Goal: Task Accomplishment & Management: Use online tool/utility

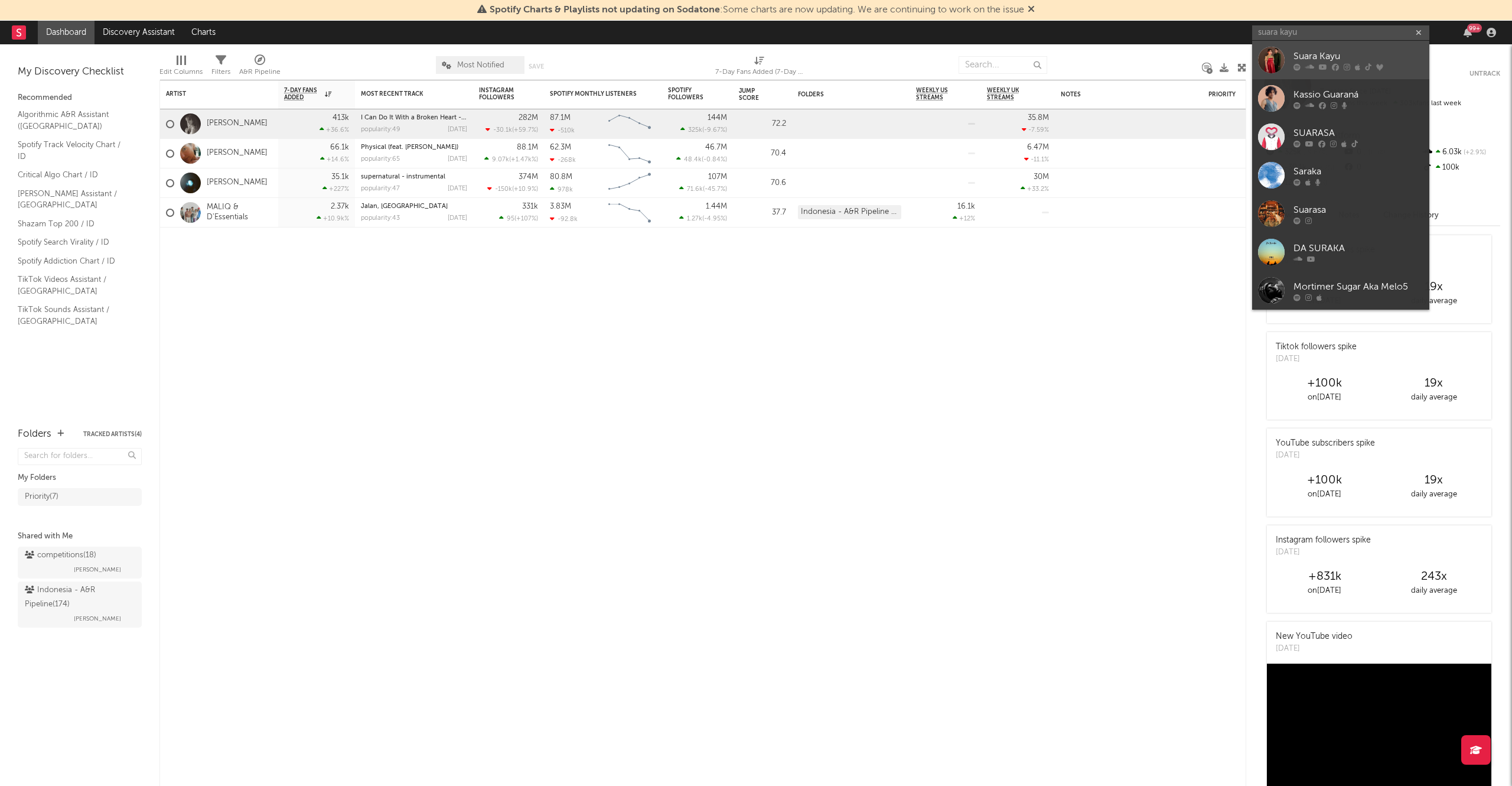
type input "suara kayu"
click at [1321, 68] on icon at bounding box center [1323, 67] width 8 height 7
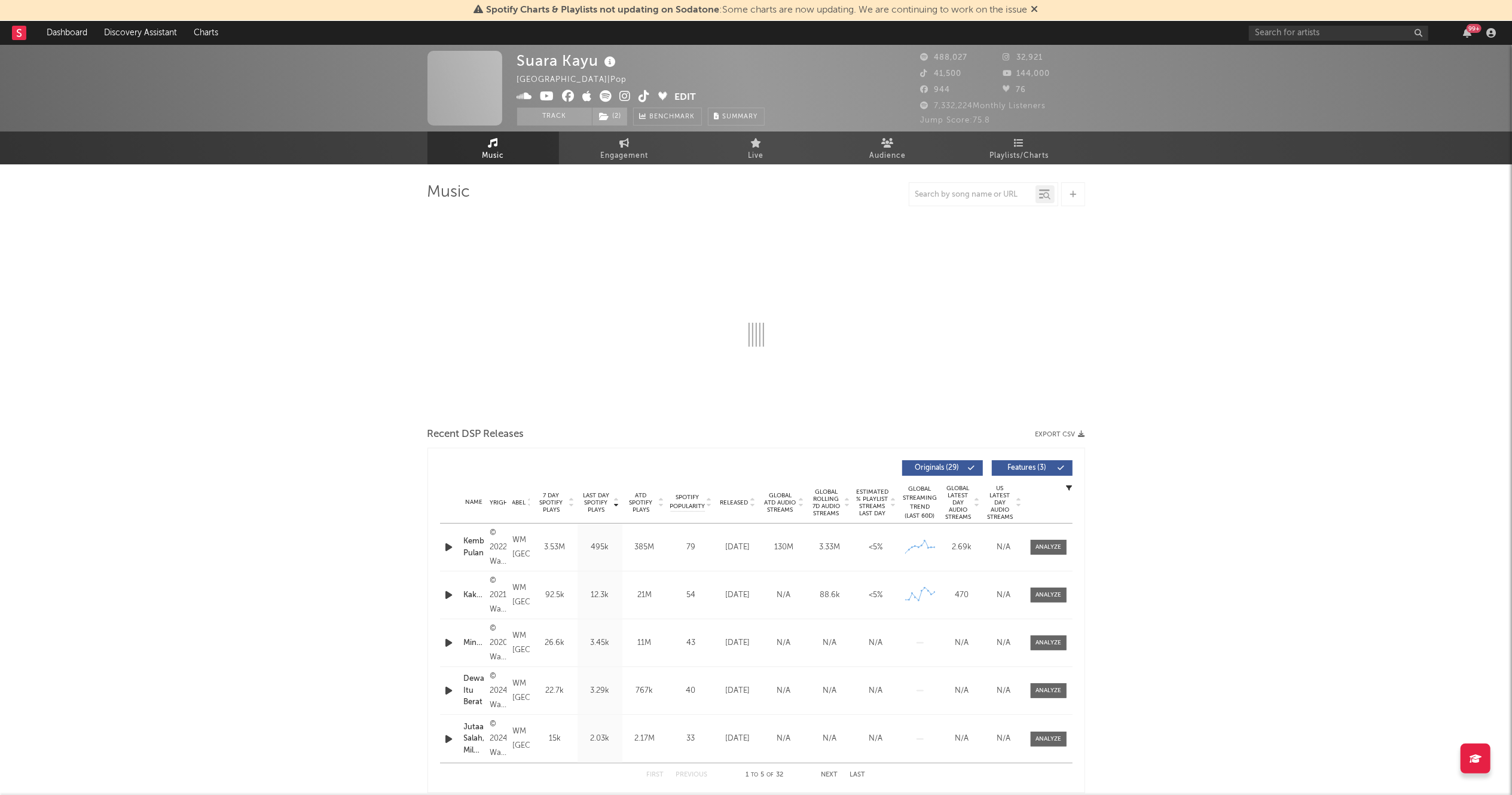
select select "6m"
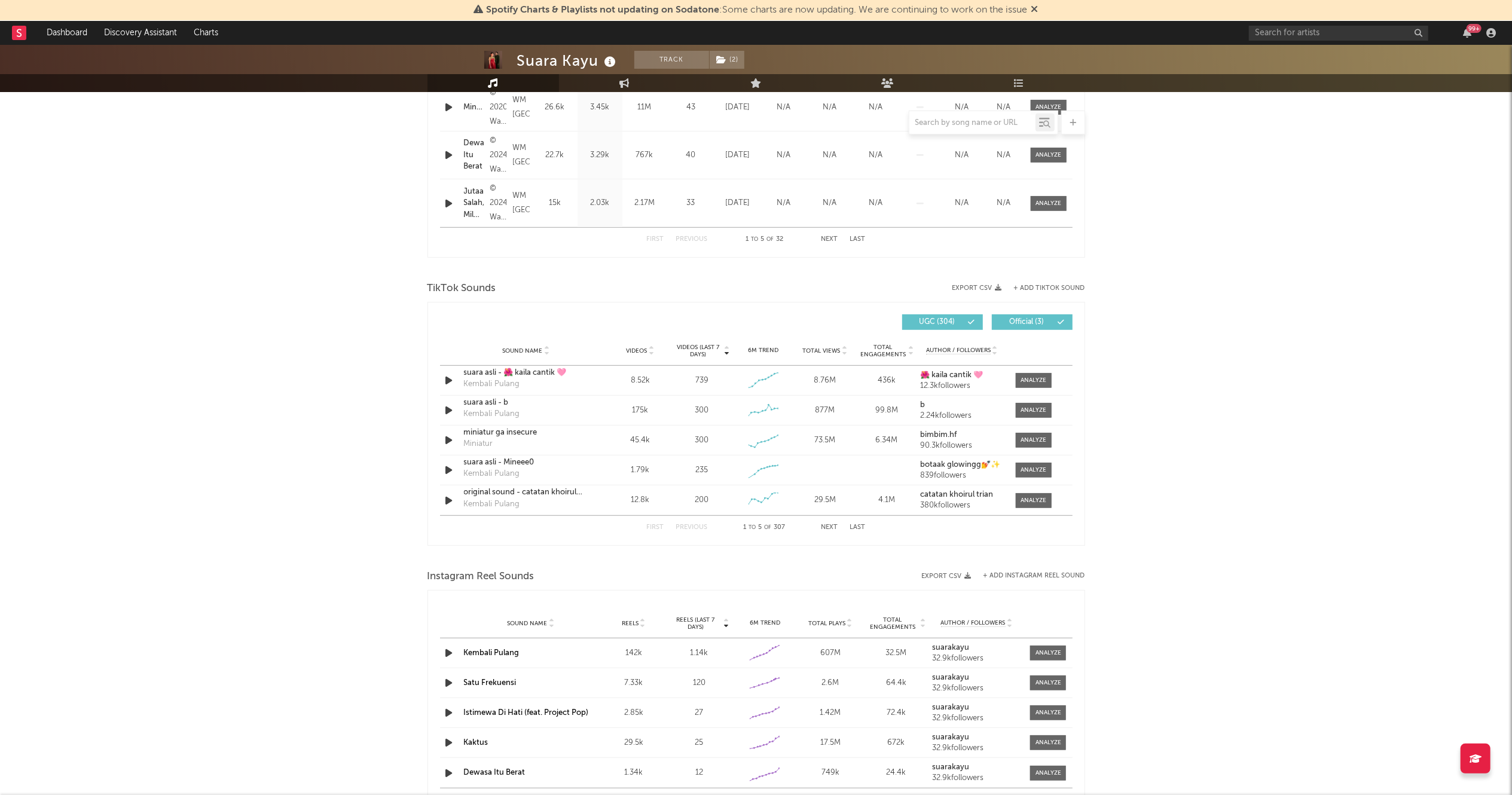
scroll to position [629, 0]
click at [830, 532] on button "Next" at bounding box center [830, 529] width 17 height 7
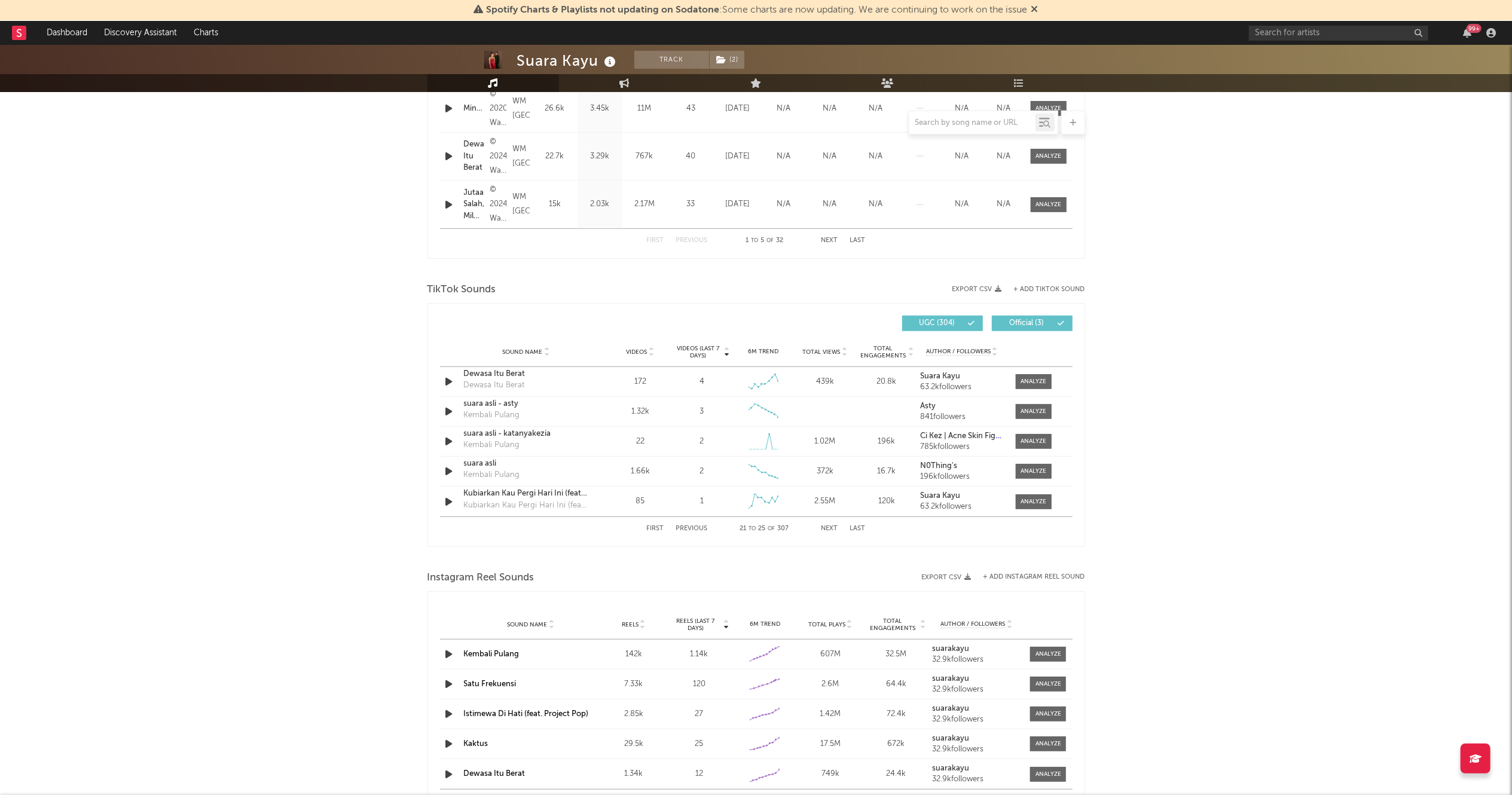
click at [830, 532] on button "Next" at bounding box center [830, 529] width 17 height 7
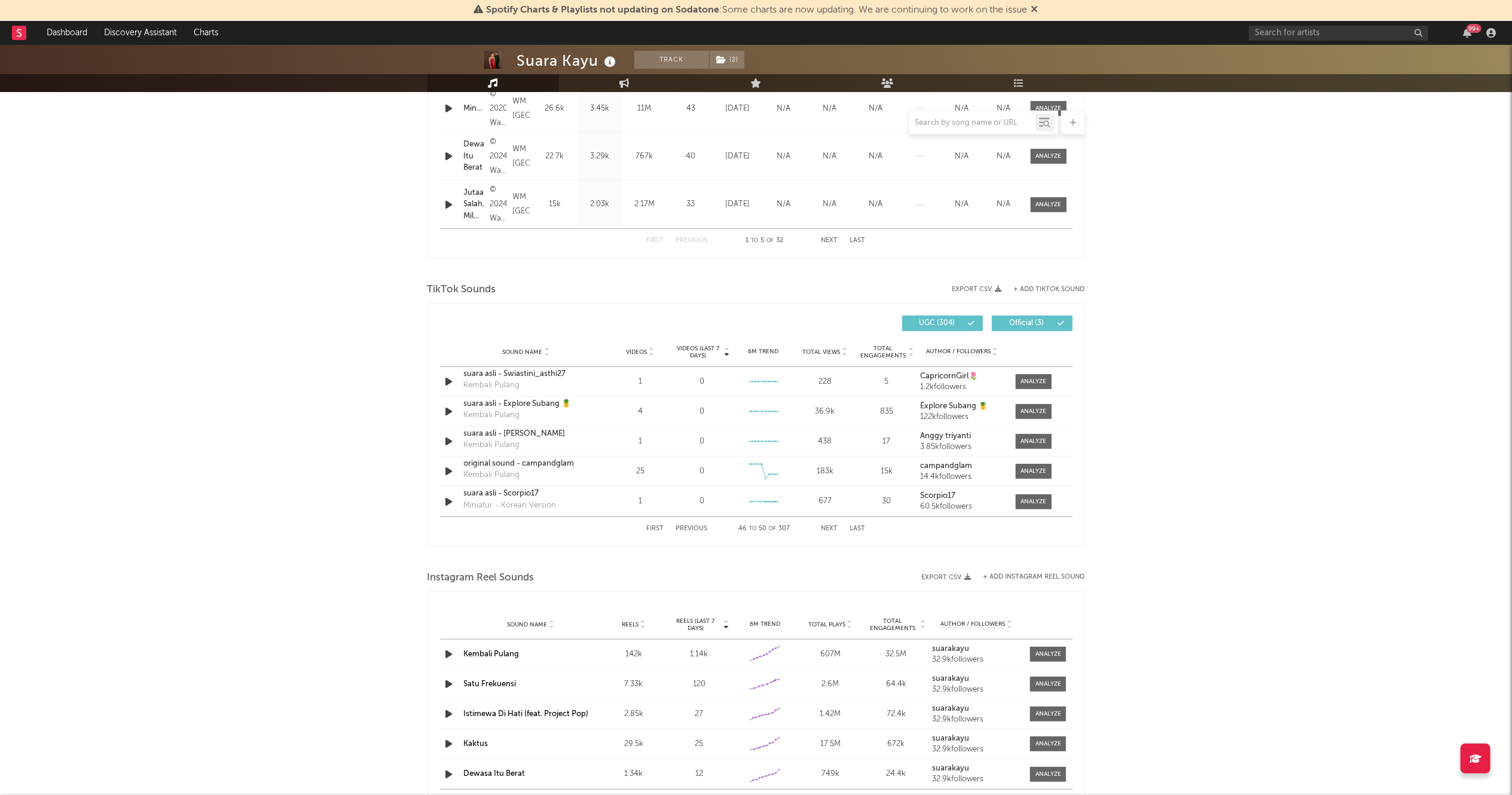
click at [830, 532] on button "Next" at bounding box center [830, 529] width 17 height 7
click at [831, 528] on button "Next" at bounding box center [830, 529] width 17 height 7
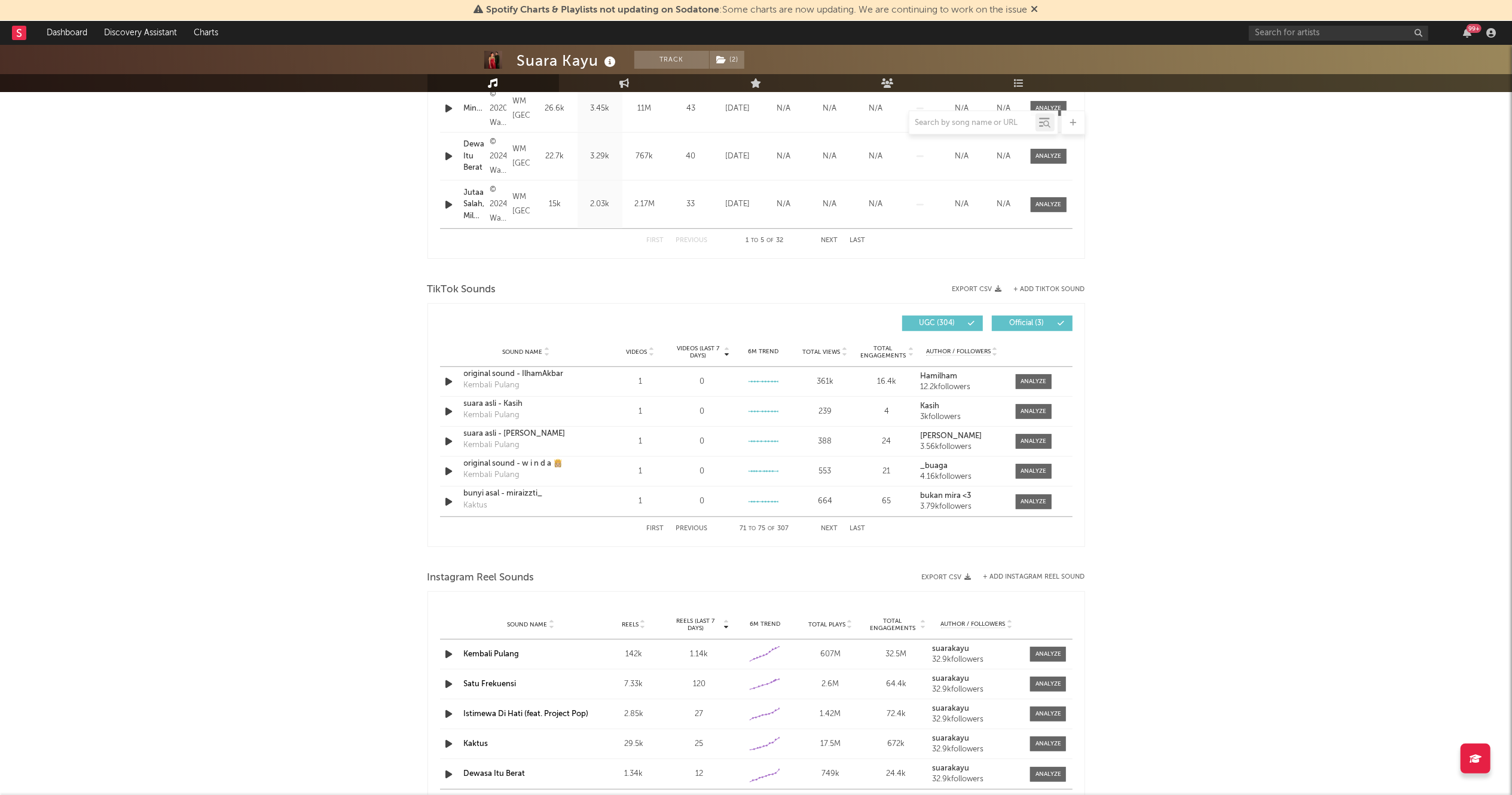
click at [831, 528] on button "Next" at bounding box center [830, 529] width 17 height 7
click at [931, 325] on span "UGC ( 304 )" at bounding box center [937, 323] width 55 height 7
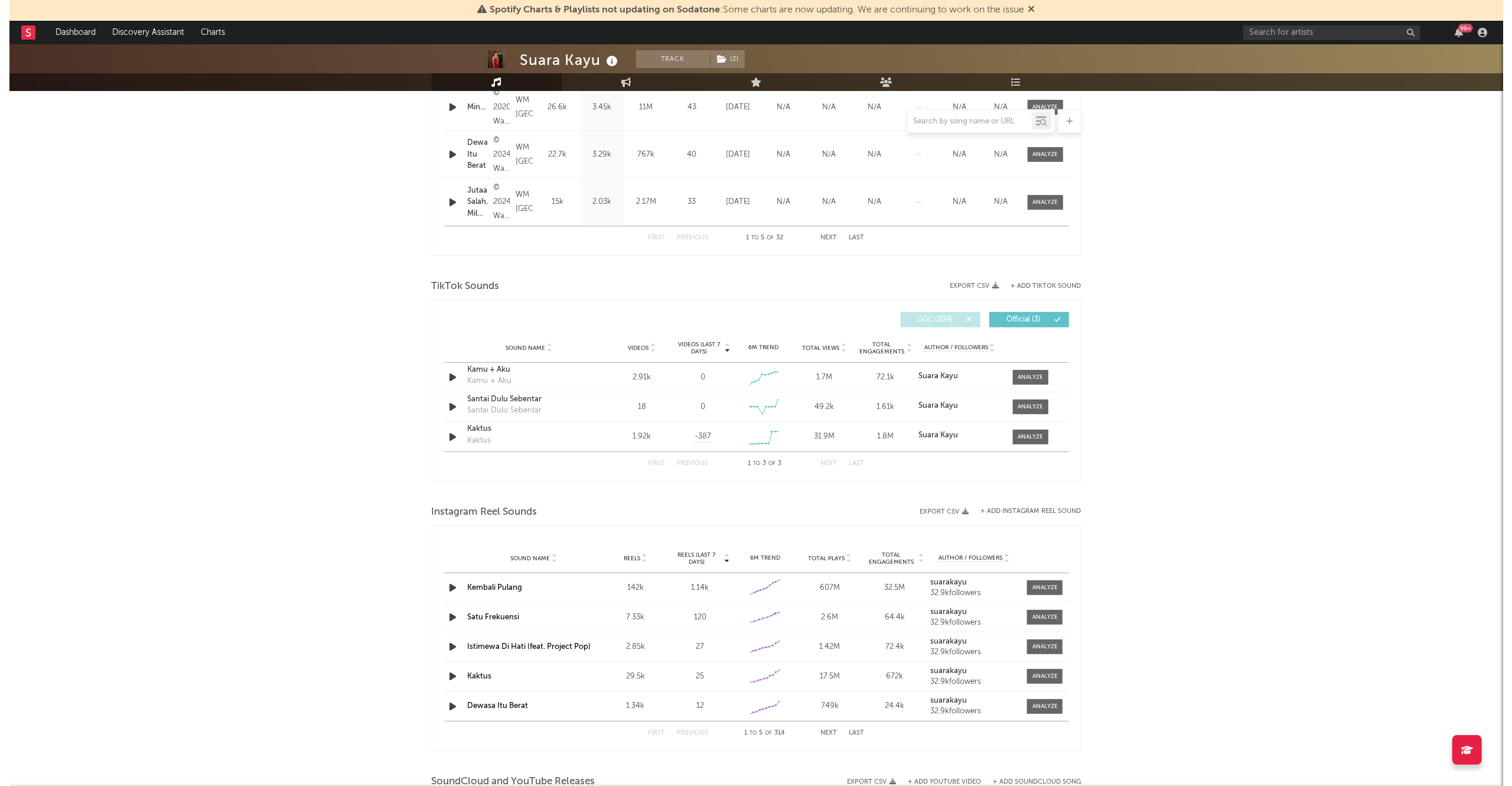
scroll to position [562, 0]
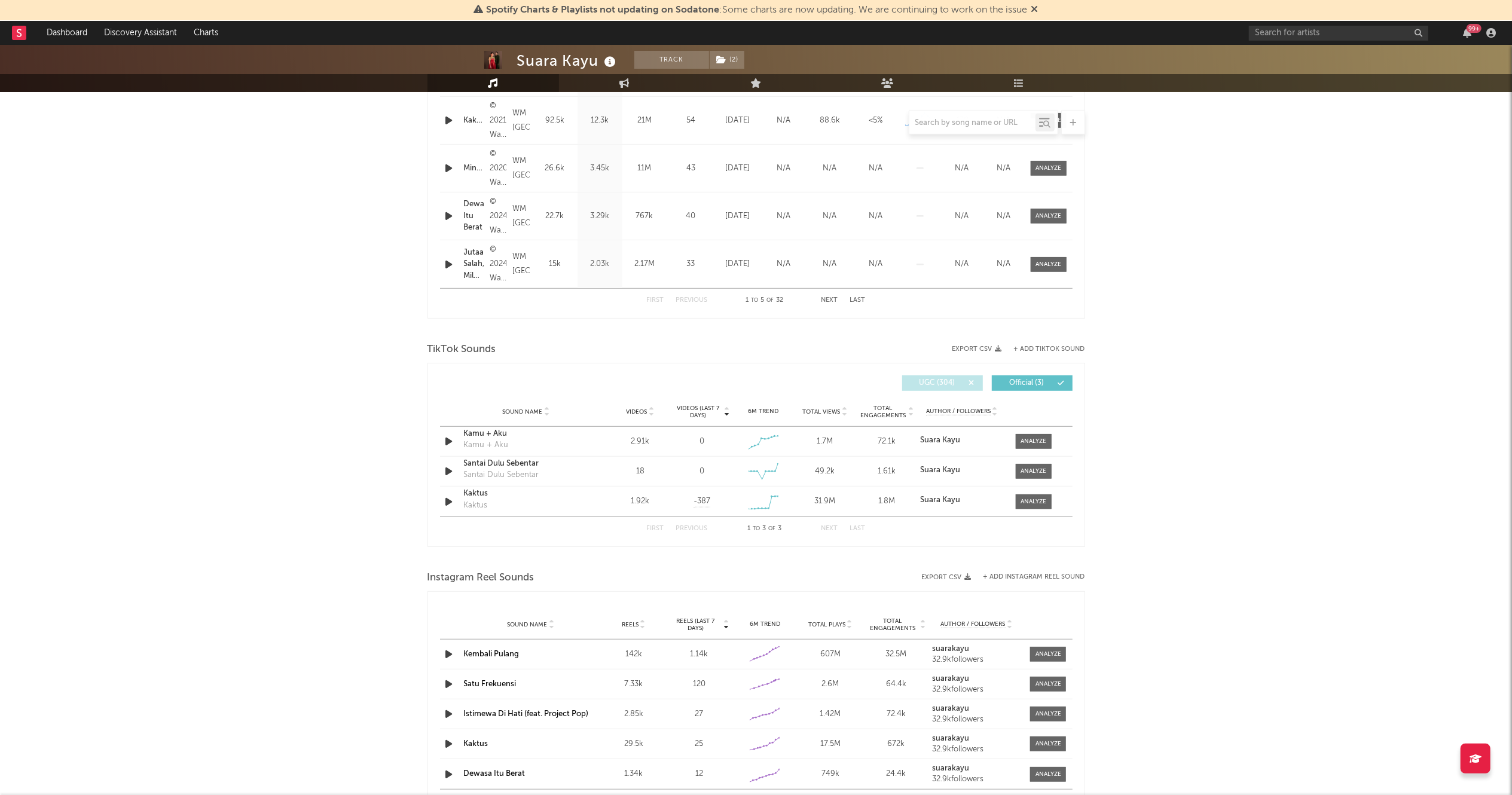
click at [222, 504] on div "Suara Kayu Track ( 2 ) [GEOGRAPHIC_DATA] | Pop Edit Track ( 2 ) Benchmark Summa…" at bounding box center [756, 348] width 1512 height 1745
click at [1046, 352] on button "+ Add TikTok Sound" at bounding box center [1049, 350] width 71 height 7
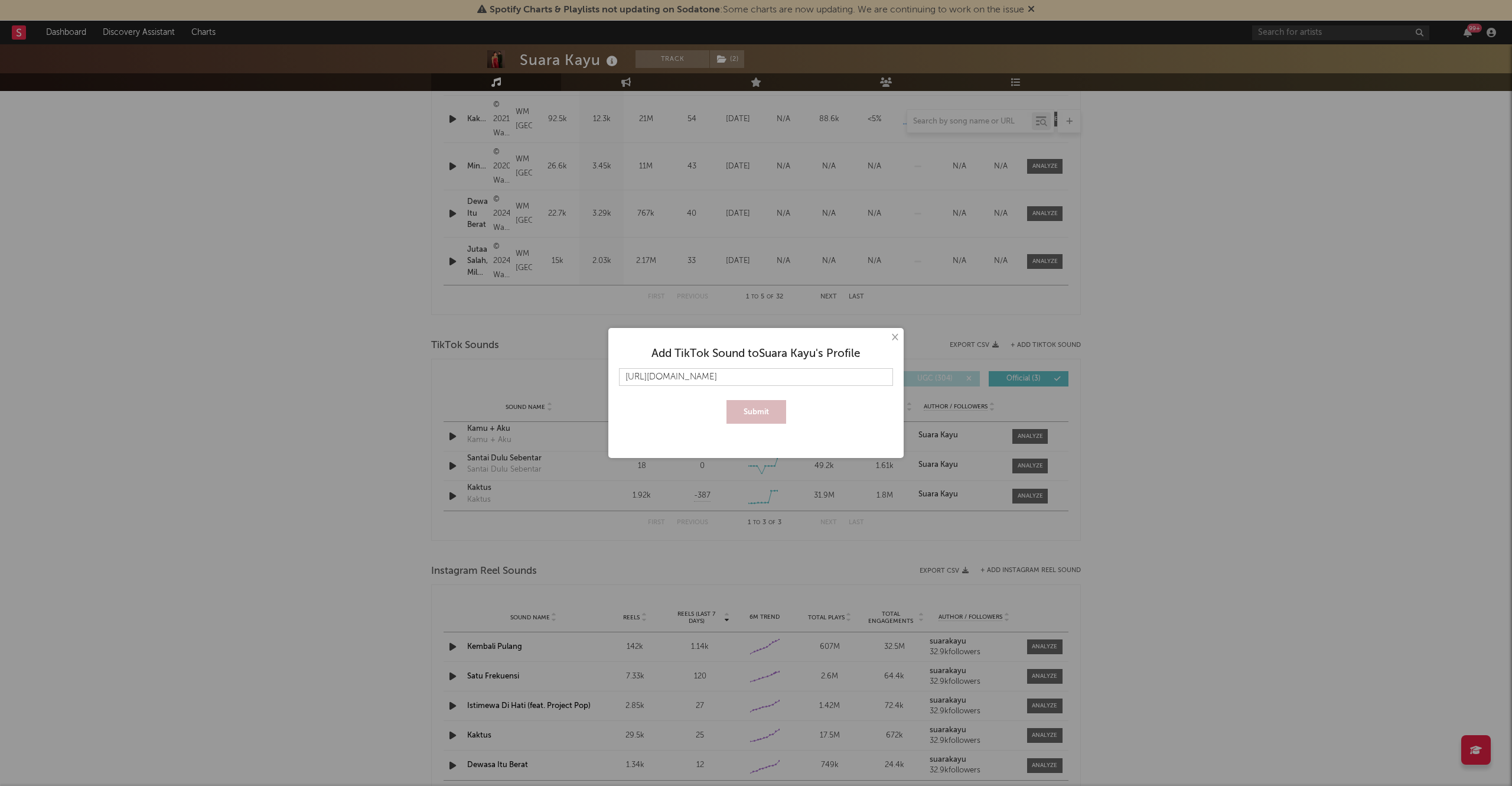
scroll to position [0, 21]
type input "[URL][DOMAIN_NAME]"
click at [750, 409] on button "Submit" at bounding box center [756, 412] width 60 height 24
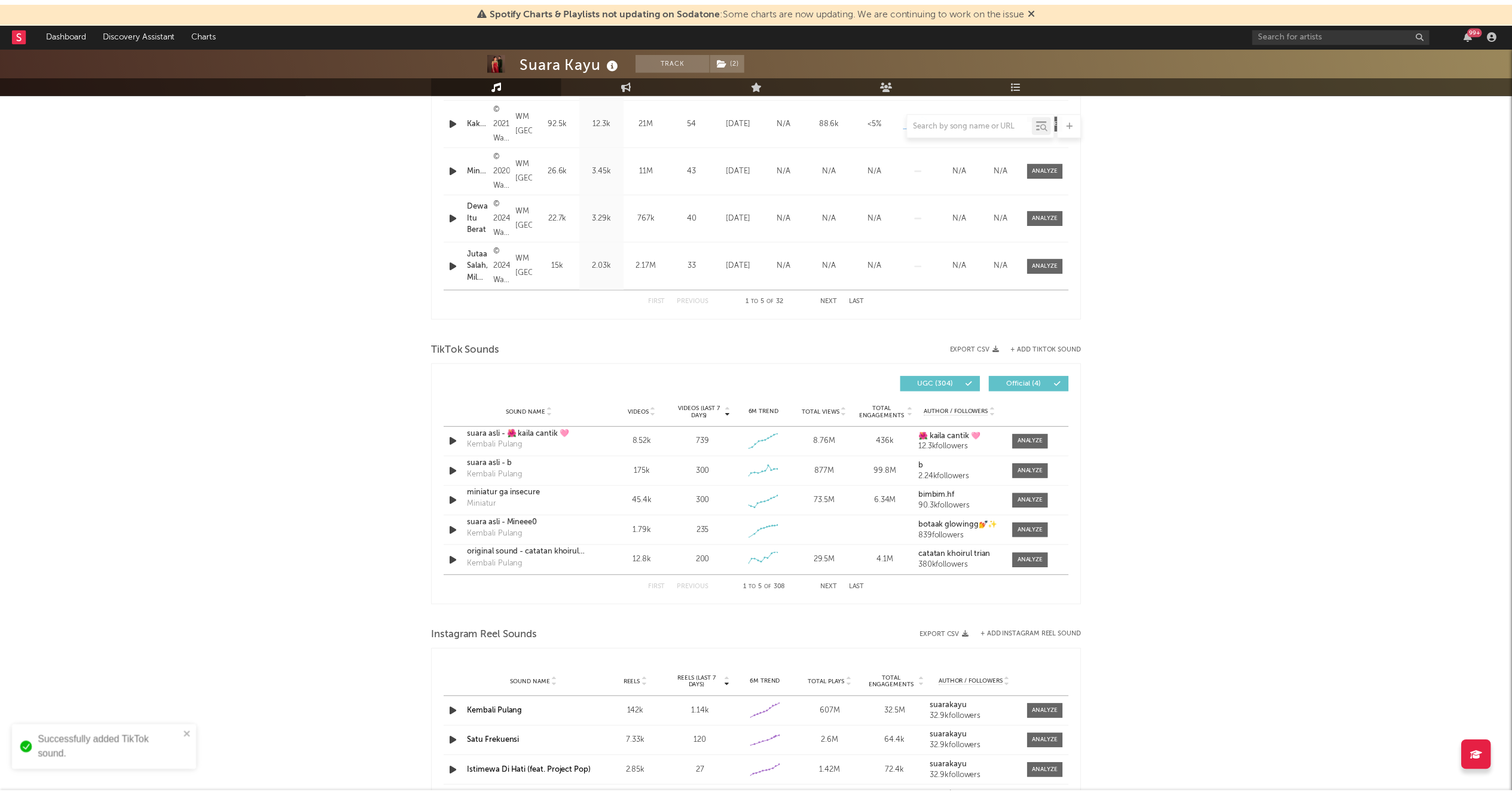
scroll to position [629, 0]
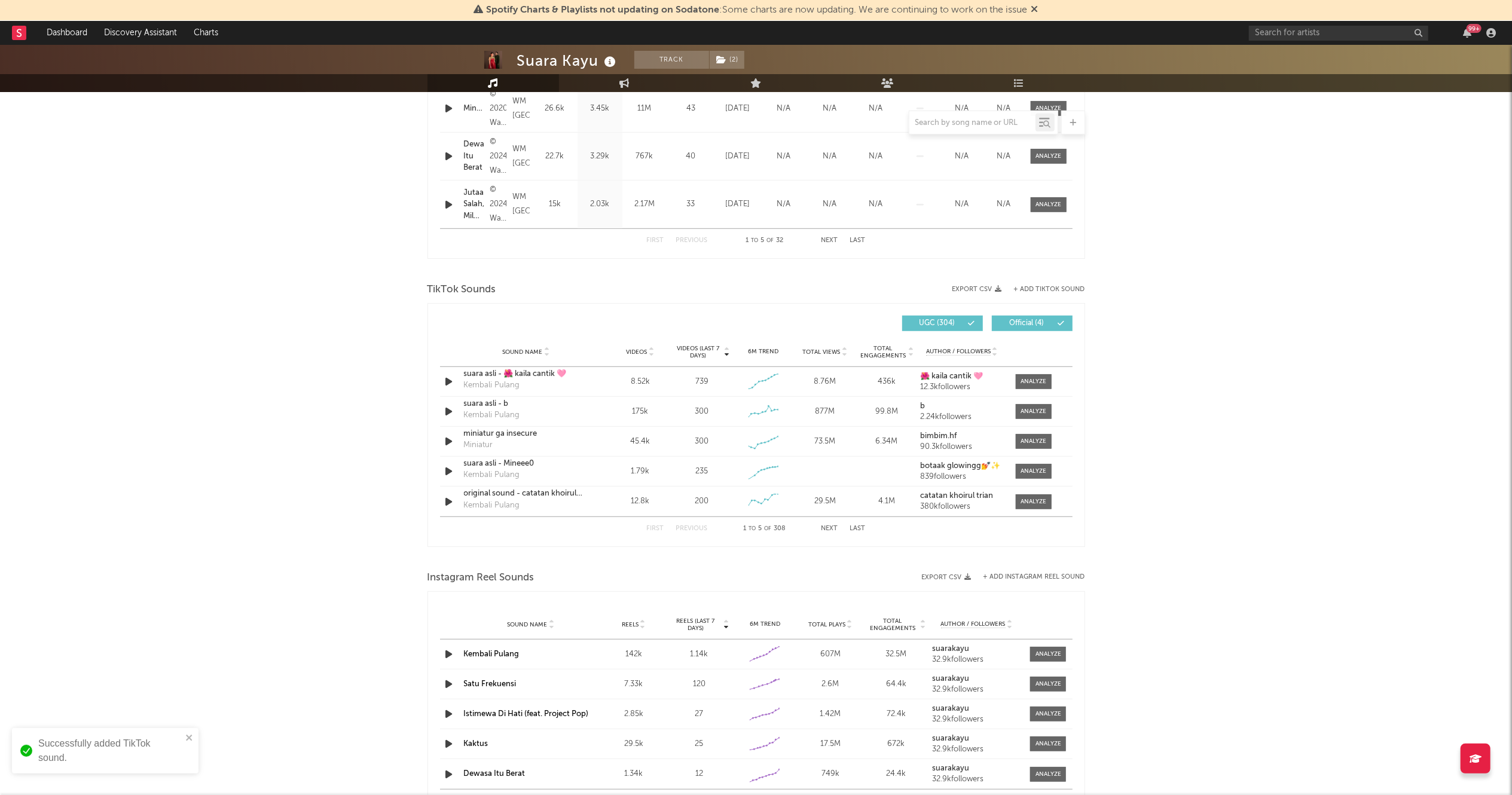
click at [934, 329] on button "UGC ( 304 )" at bounding box center [942, 323] width 81 height 16
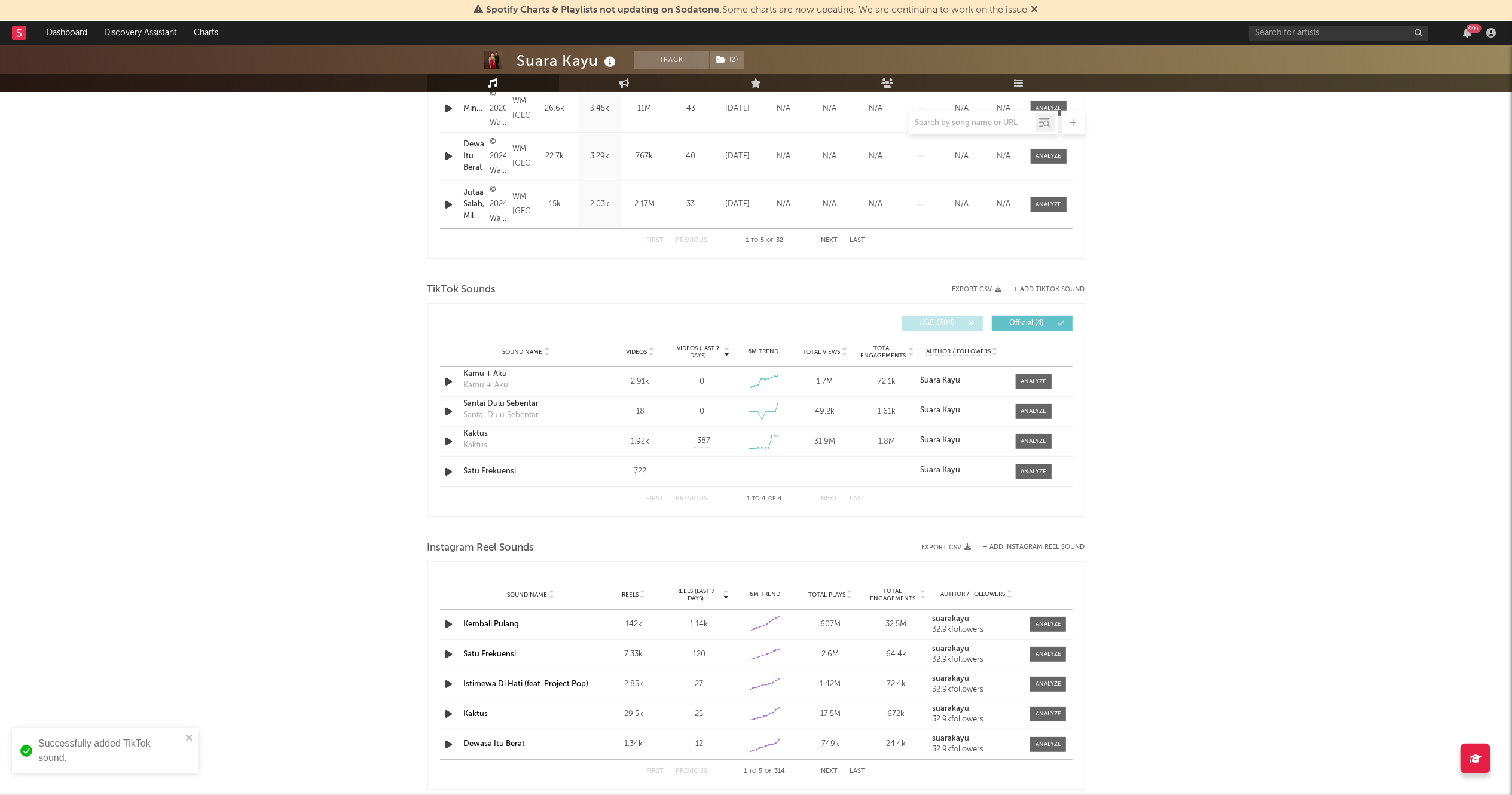
scroll to position [598, 0]
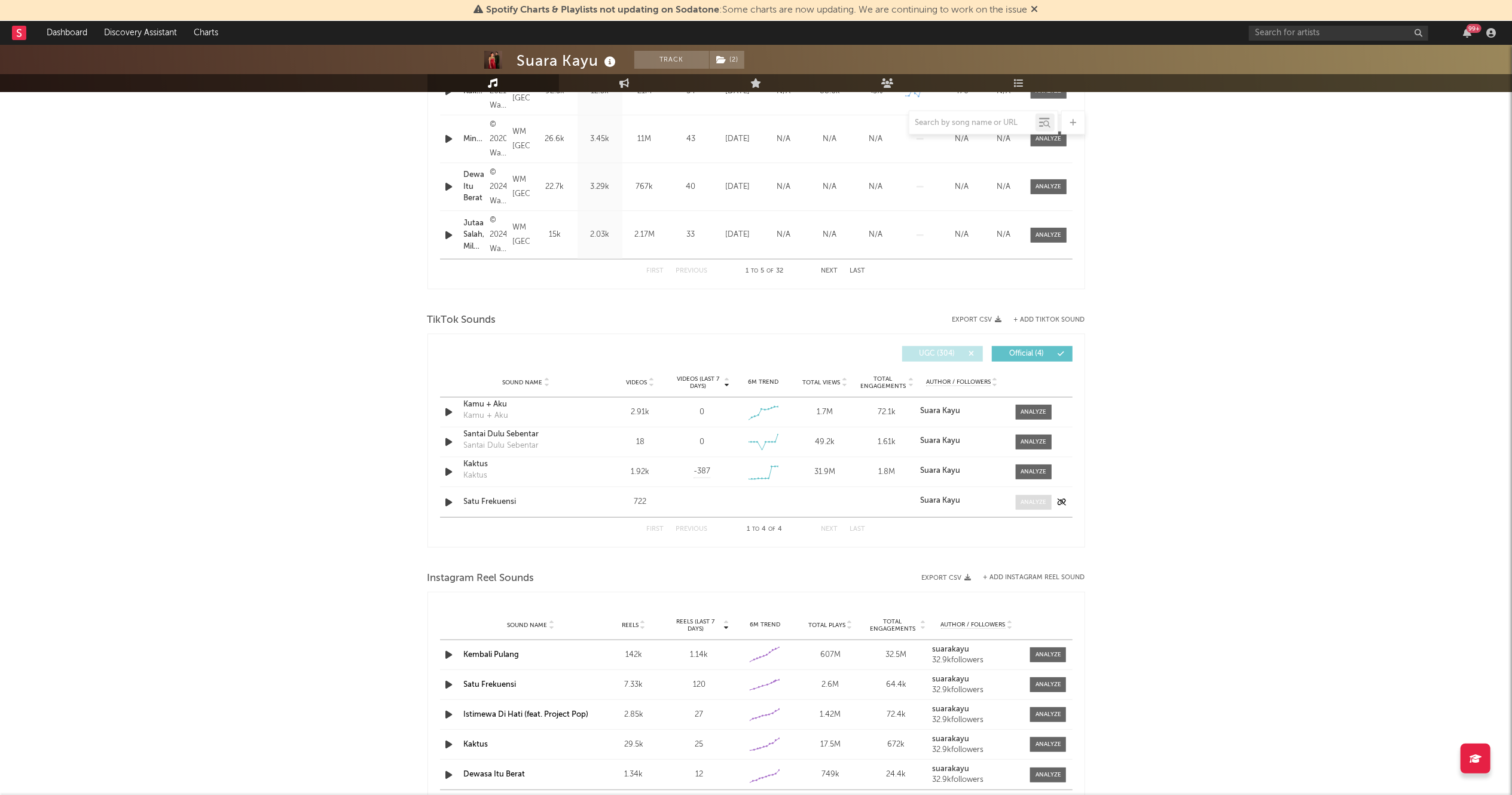
click at [1028, 501] on div at bounding box center [1033, 502] width 26 height 9
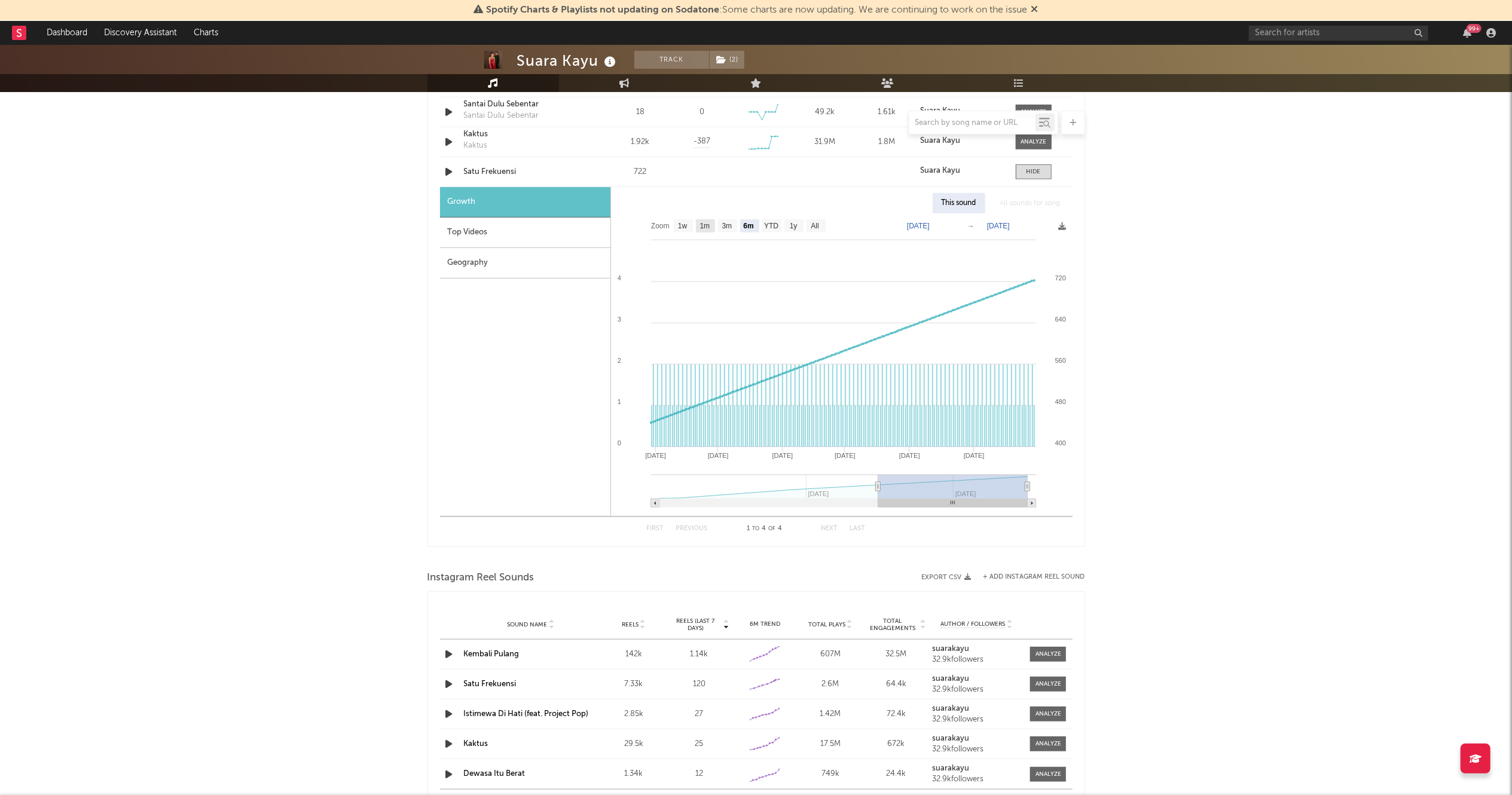
click at [699, 228] on rect at bounding box center [706, 225] width 19 height 13
select select "1m"
type input "[DATE]"
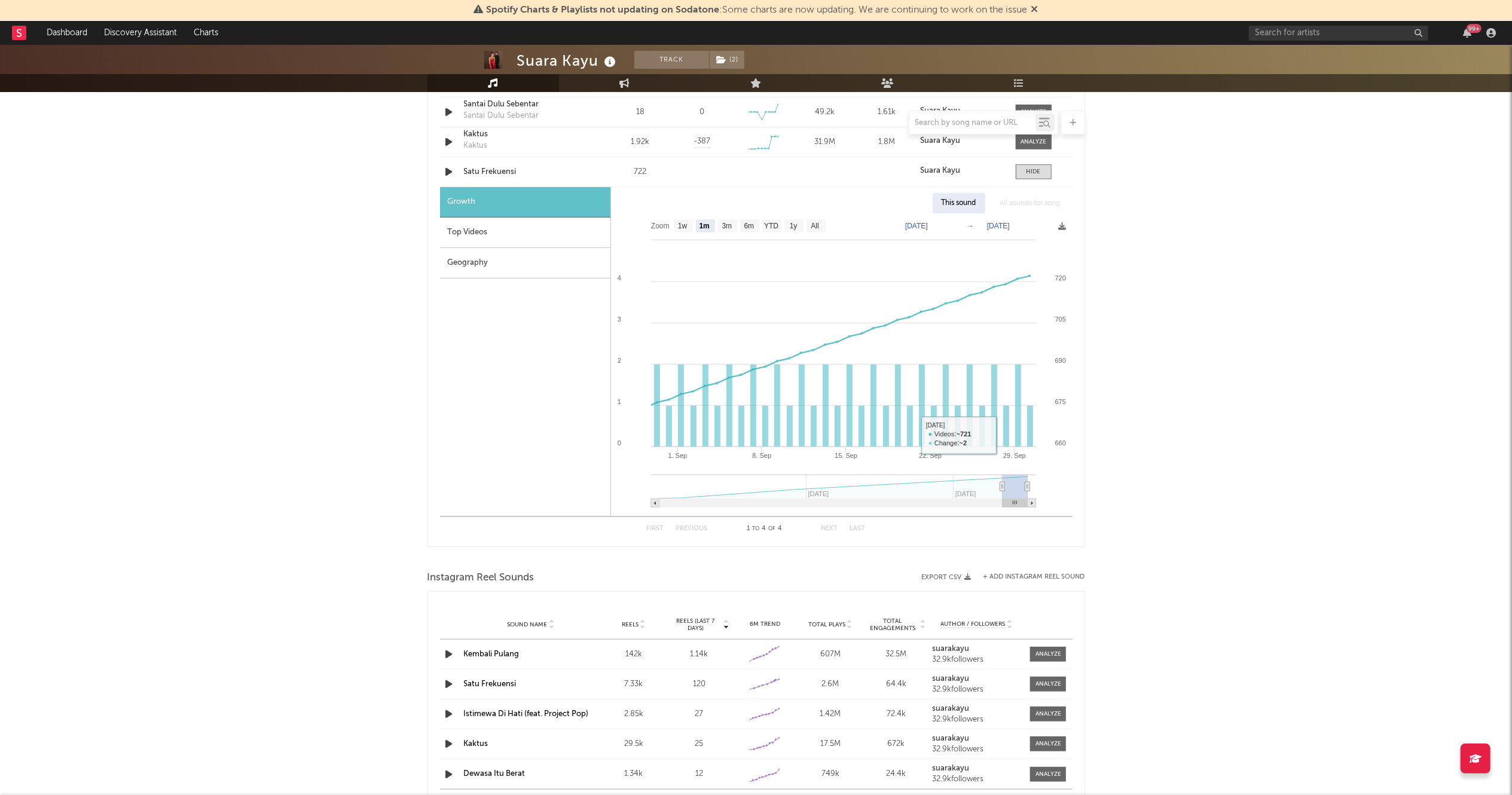
click at [1306, 428] on div "Suara Kayu Track ( 2 ) [GEOGRAPHIC_DATA] | Pop Edit Track ( 2 ) Benchmark Summa…" at bounding box center [756, 169] width 1512 height 2104
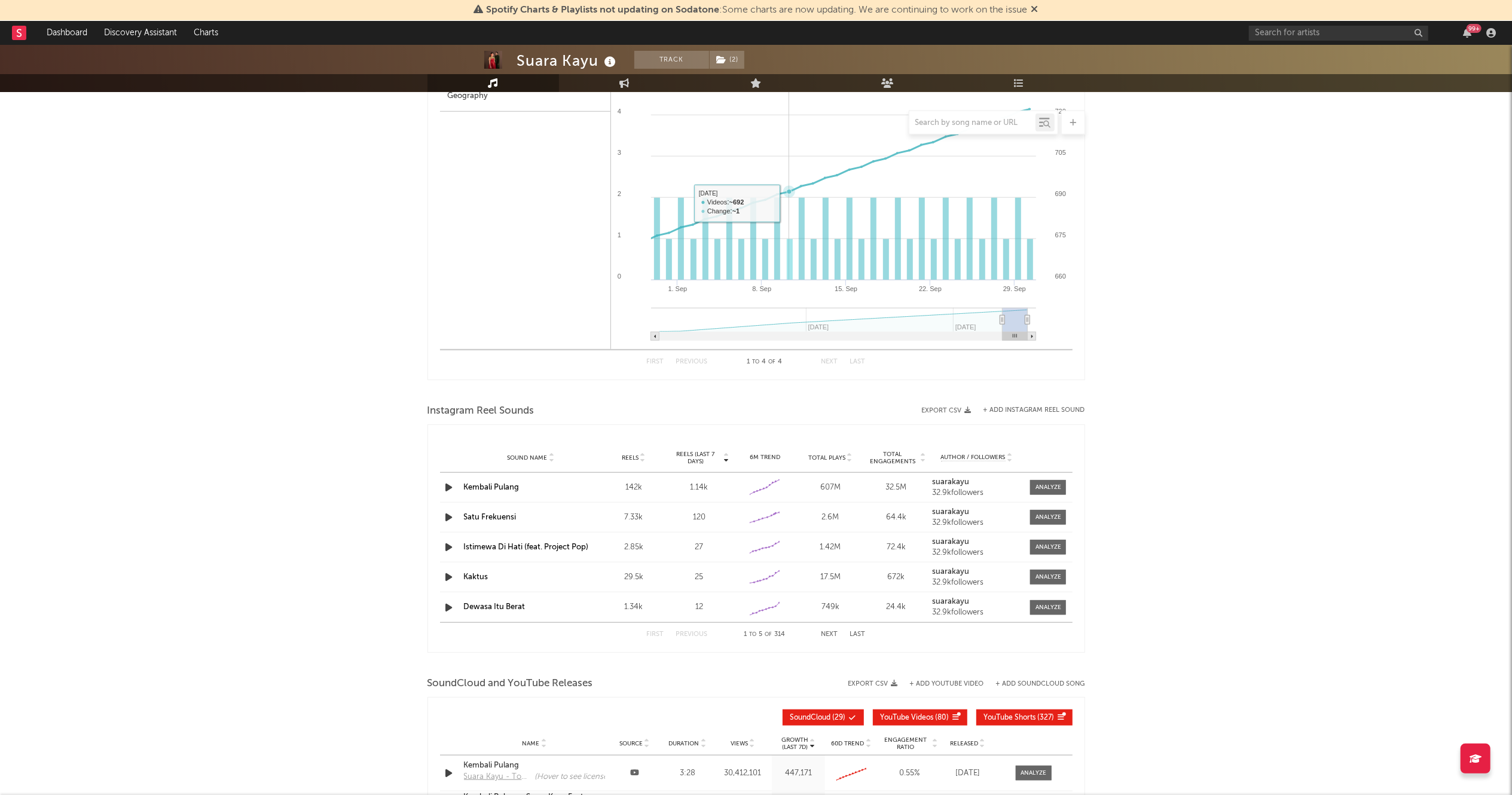
scroll to position [1091, 0]
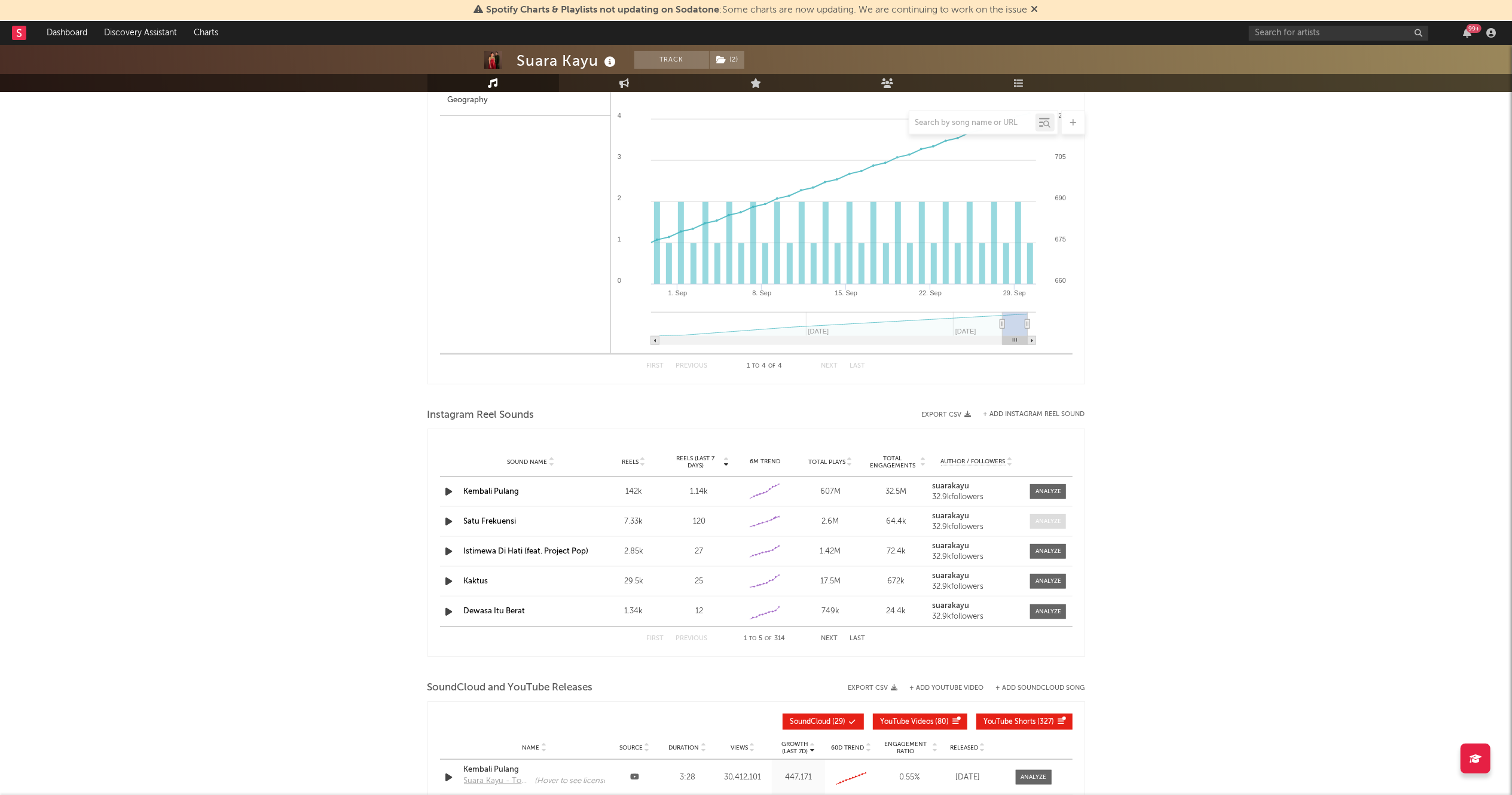
click at [1057, 523] on div at bounding box center [1048, 521] width 26 height 9
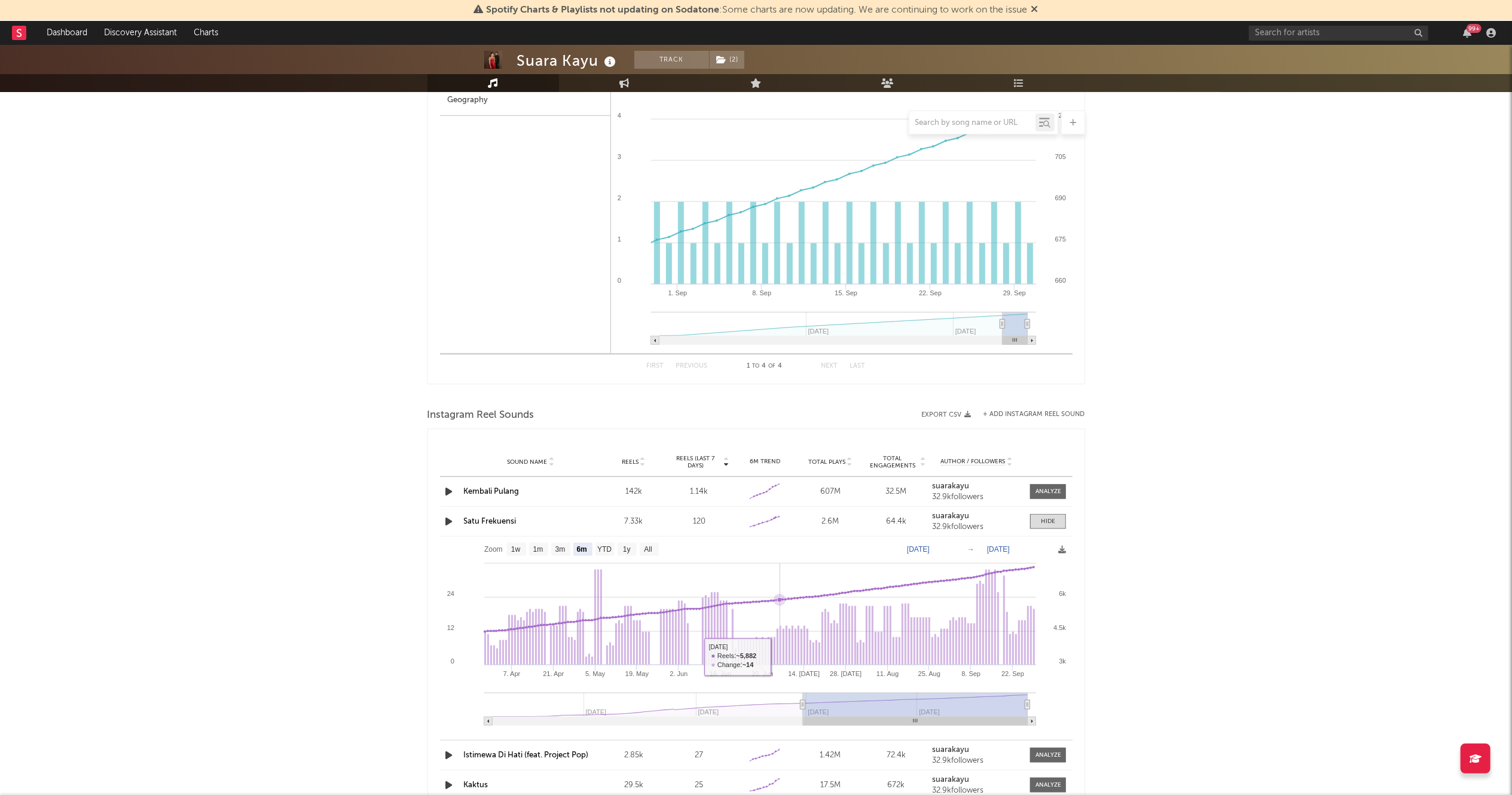
scroll to position [1203, 0]
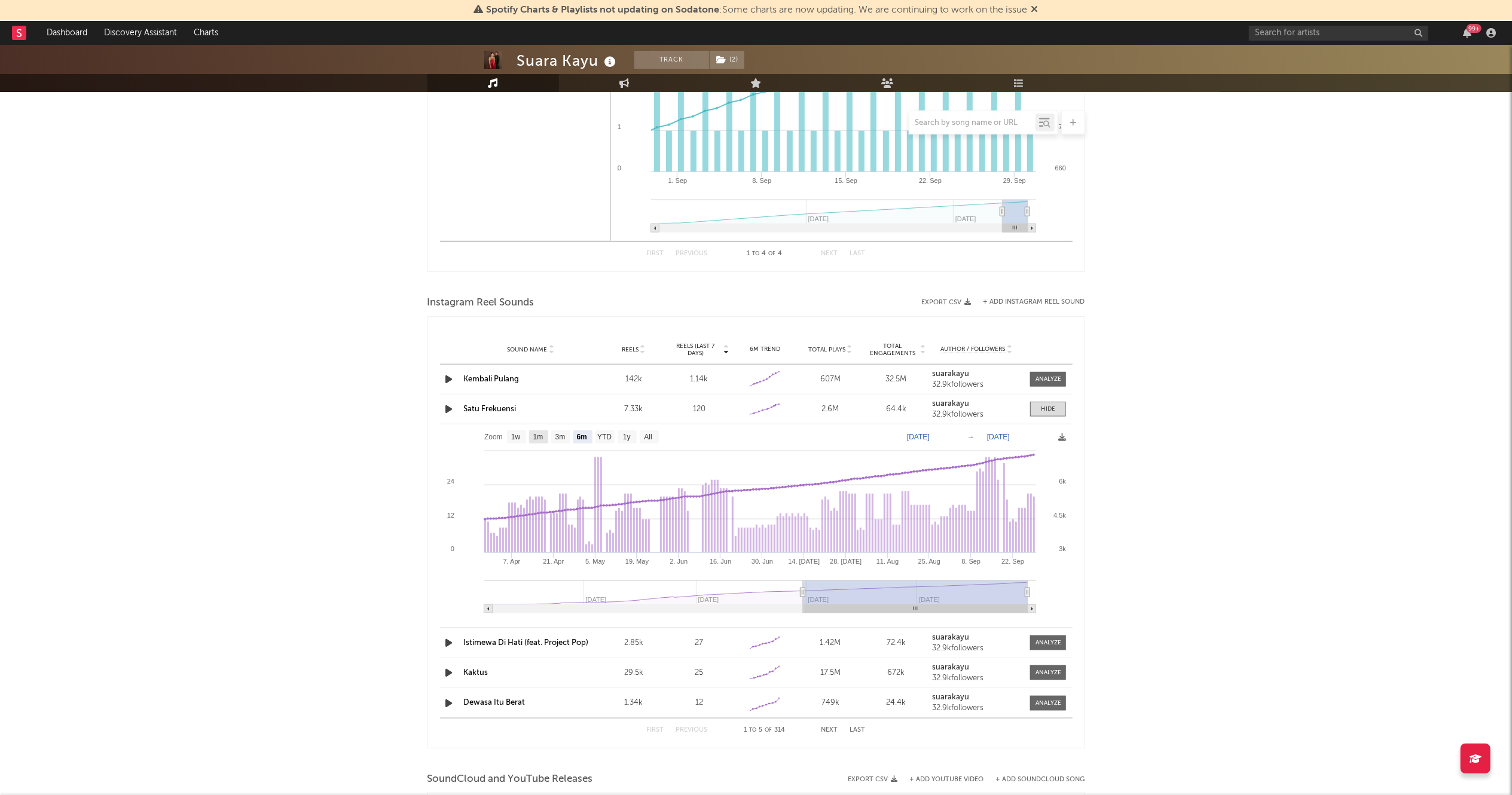
click at [539, 437] on text "1m" at bounding box center [537, 437] width 10 height 8
select select "1m"
type input "[DATE]"
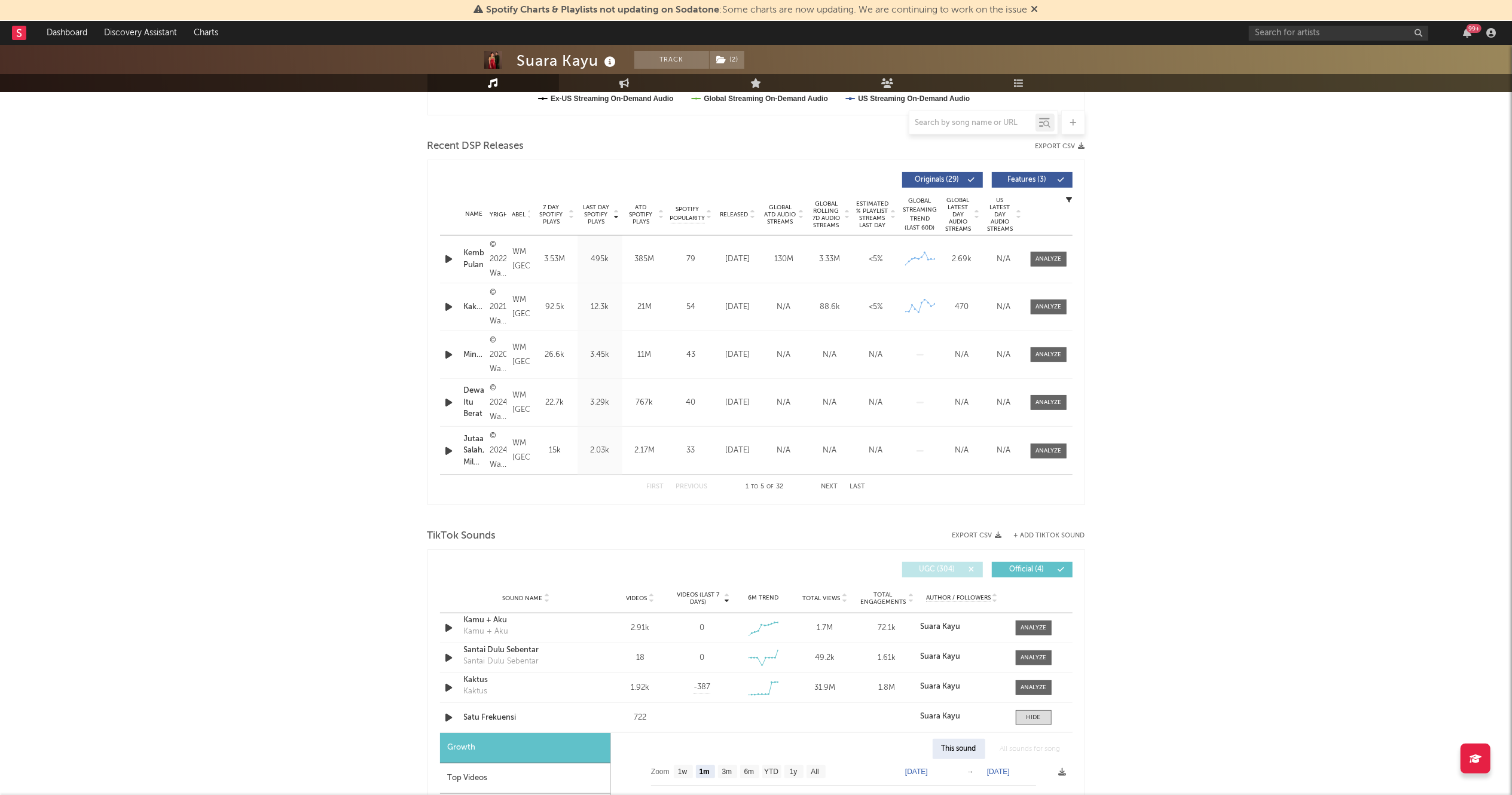
scroll to position [221, 0]
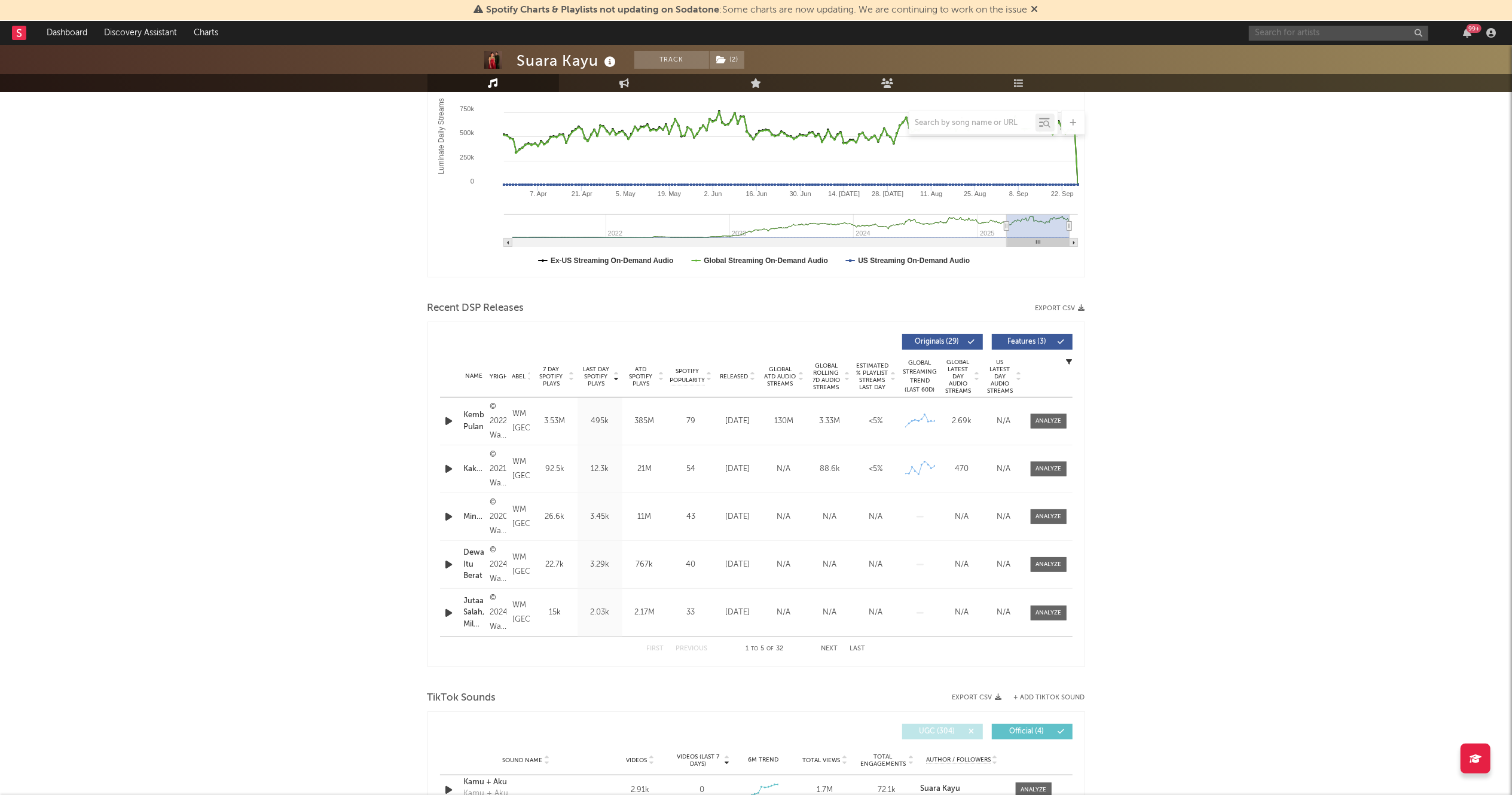
click at [1304, 39] on input "text" at bounding box center [1338, 33] width 179 height 15
click at [1329, 36] on input "[PERSON_NAME]" at bounding box center [1338, 33] width 179 height 15
type input "[PERSON_NAME]"
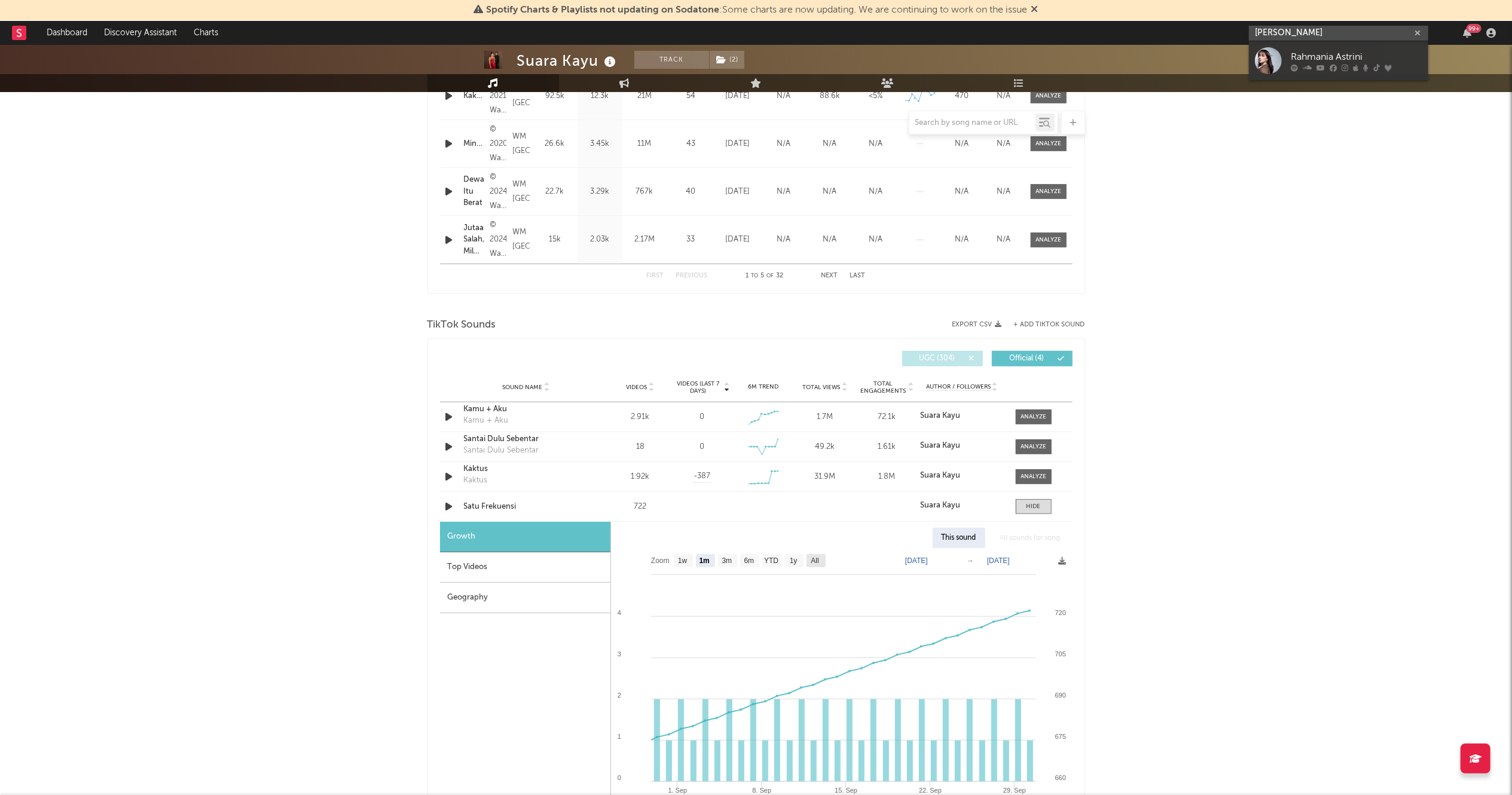
scroll to position [994, 0]
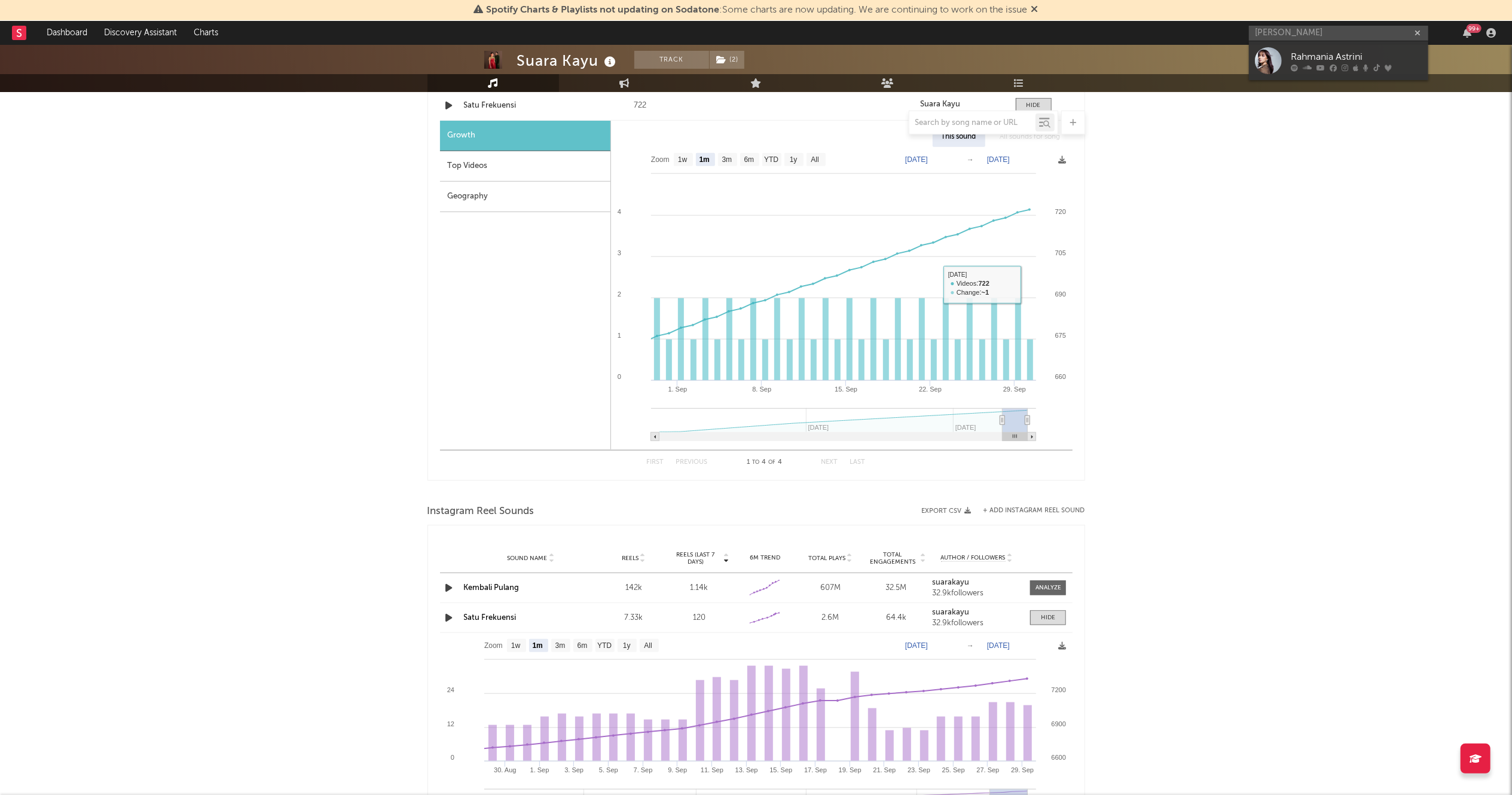
click at [1321, 179] on div "Suara Kayu Track ( 2 ) [GEOGRAPHIC_DATA] | Pop Edit Track ( 2 ) Benchmark Summa…" at bounding box center [756, 205] width 1512 height 2308
